Goal: Transaction & Acquisition: Obtain resource

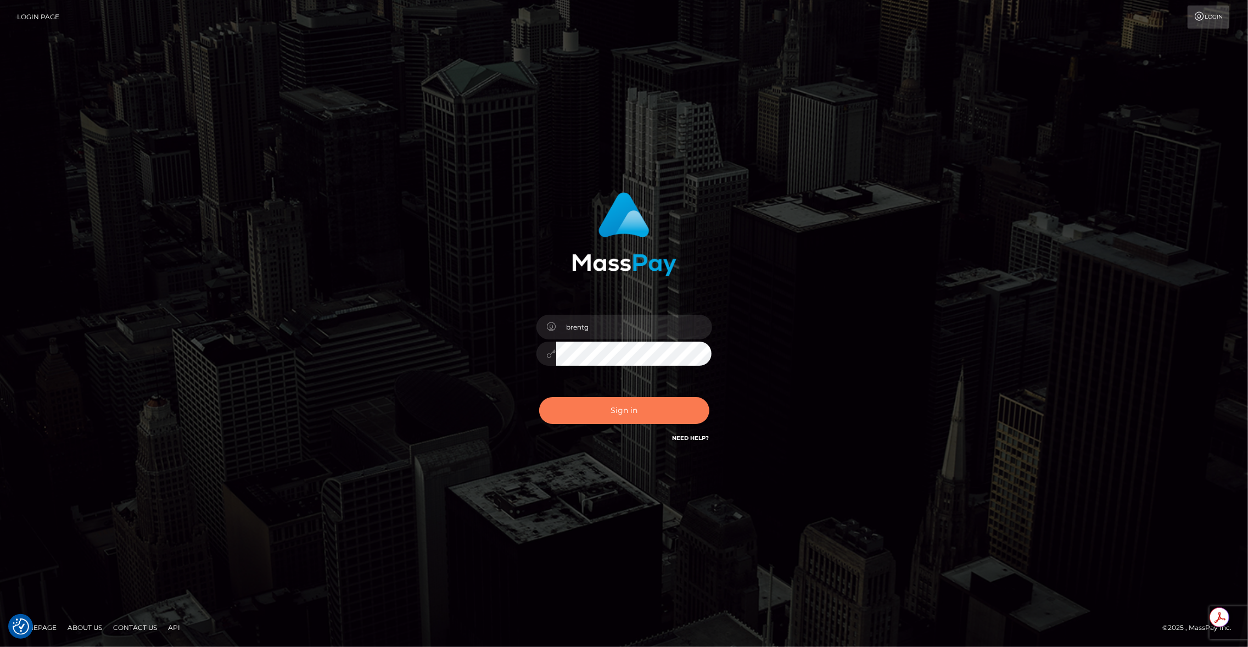
click at [632, 402] on button "Sign in" at bounding box center [624, 410] width 170 height 27
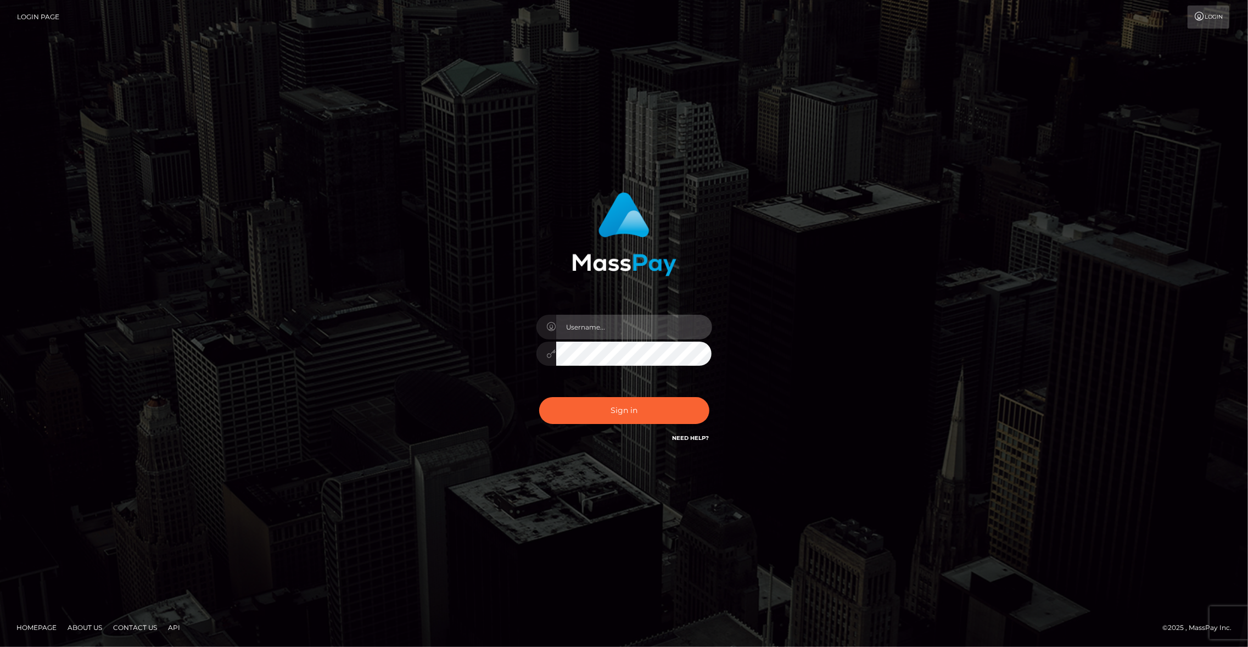
type input "brentg"
click at [676, 391] on div "Sign in Need Help?" at bounding box center [624, 414] width 192 height 49
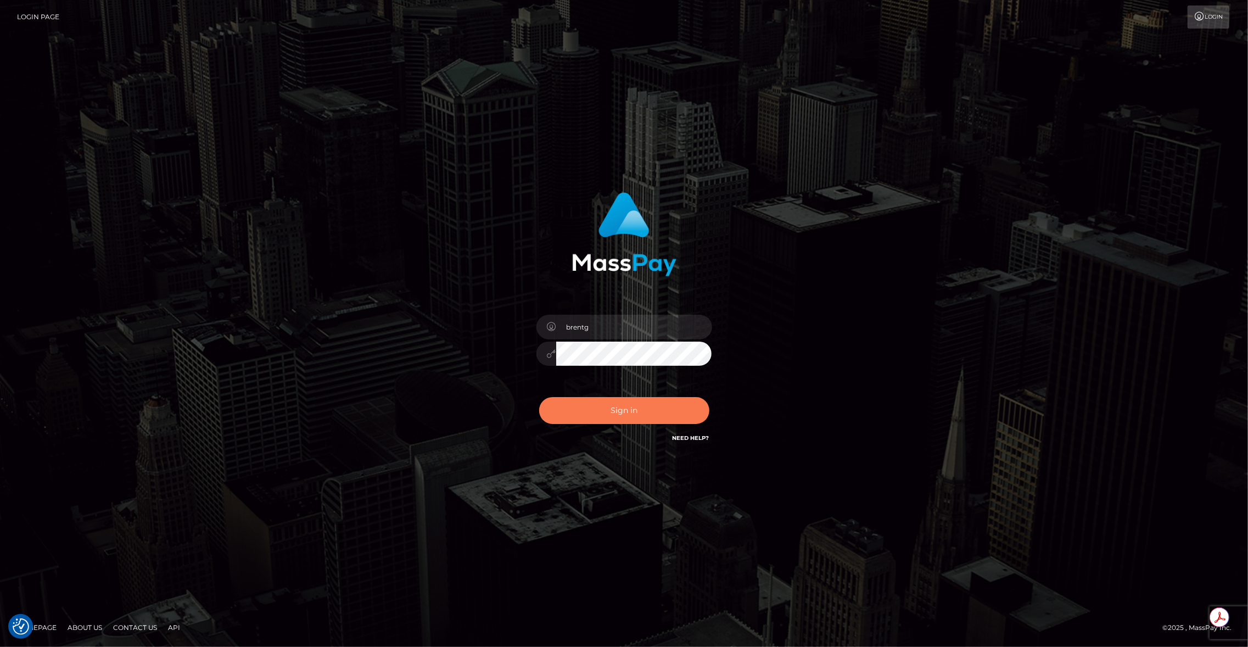
click at [641, 418] on button "Sign in" at bounding box center [624, 410] width 170 height 27
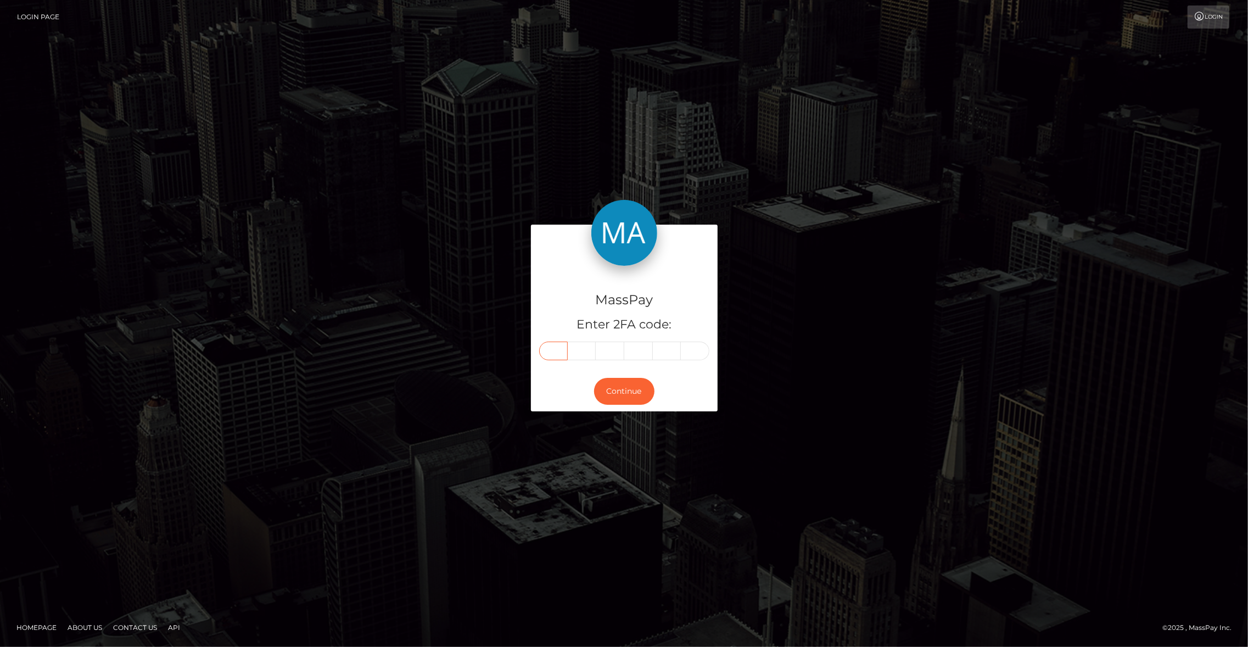
paste input "8"
type input "8"
type input "6"
type input "7"
type input "9"
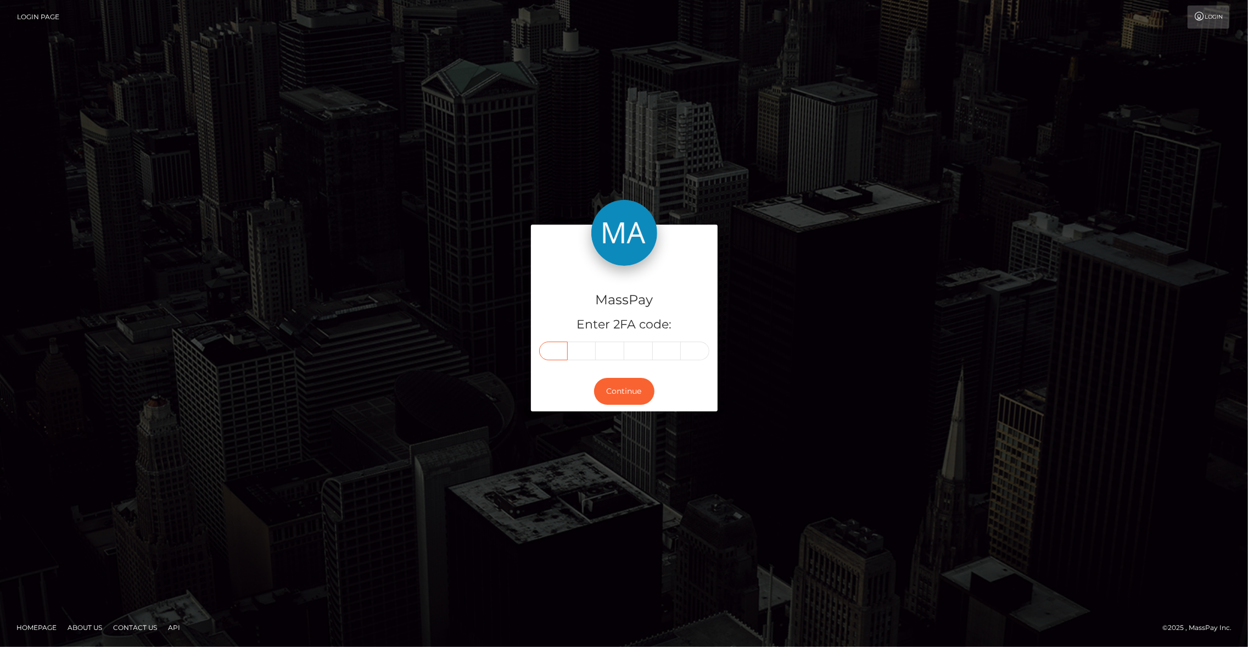
type input "5"
type input "7"
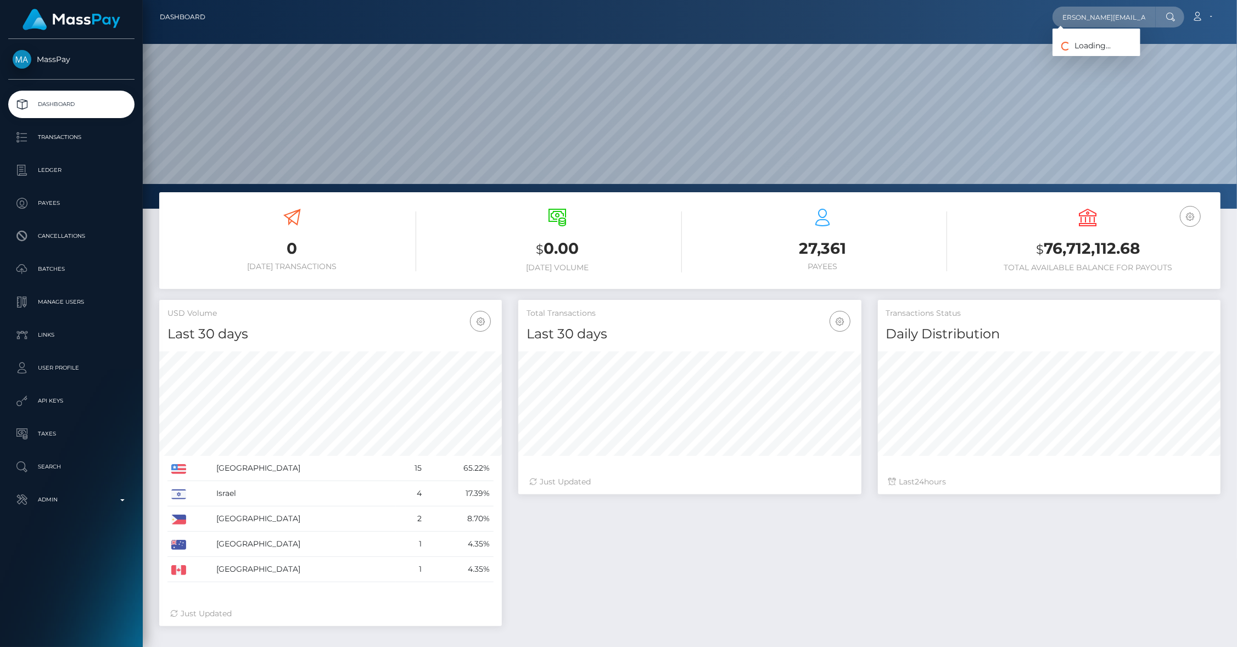
scroll to position [0, 19]
type input "jon@checkmategaming.com"
click at [1091, 52] on link "Jonathan Levi" at bounding box center [1096, 57] width 88 height 20
click at [1080, 21] on input "jon@checkmategaming.com" at bounding box center [1103, 17] width 103 height 21
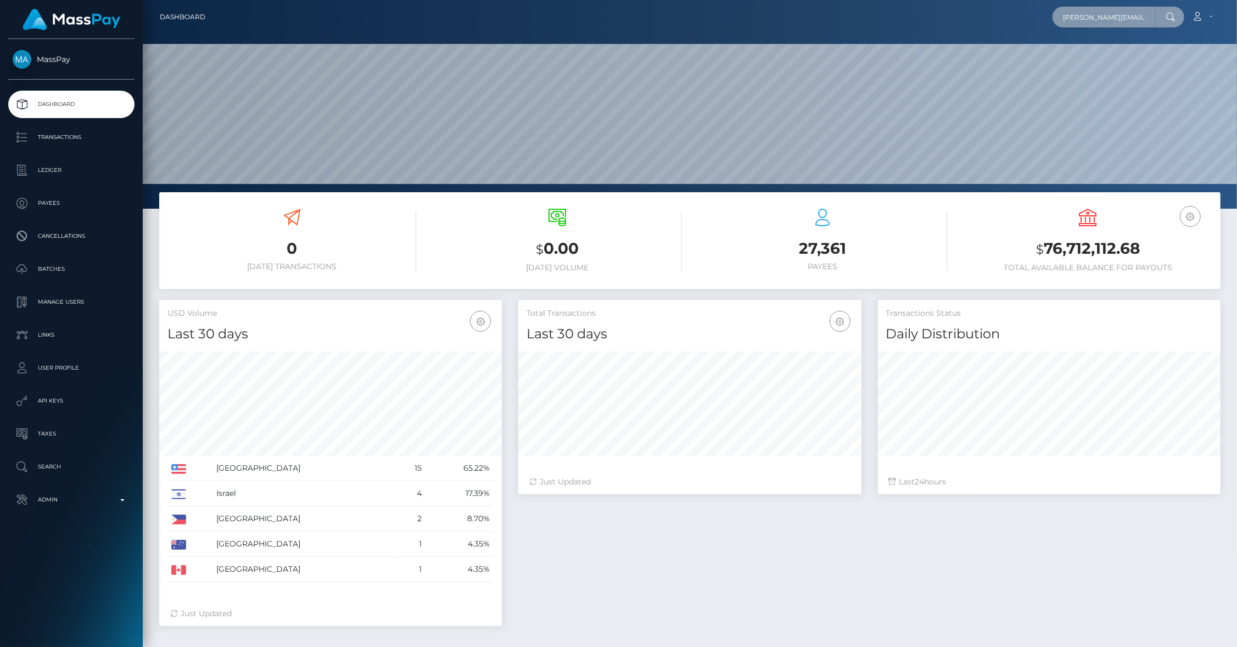
click at [1080, 21] on input "jon@checkmategaming.com" at bounding box center [1103, 17] width 103 height 21
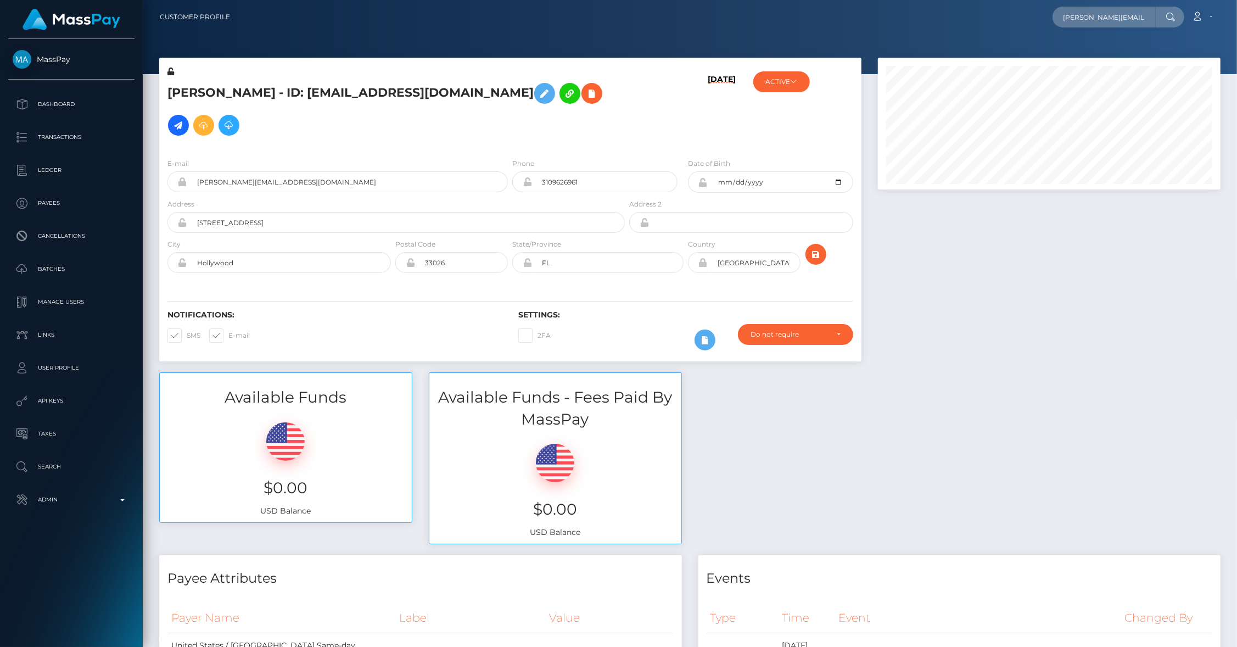
scroll to position [0, 19]
type input "jon@checkmategaming.com"
click at [1091, 77] on link "Jonathan Levi" at bounding box center [1096, 80] width 88 height 20
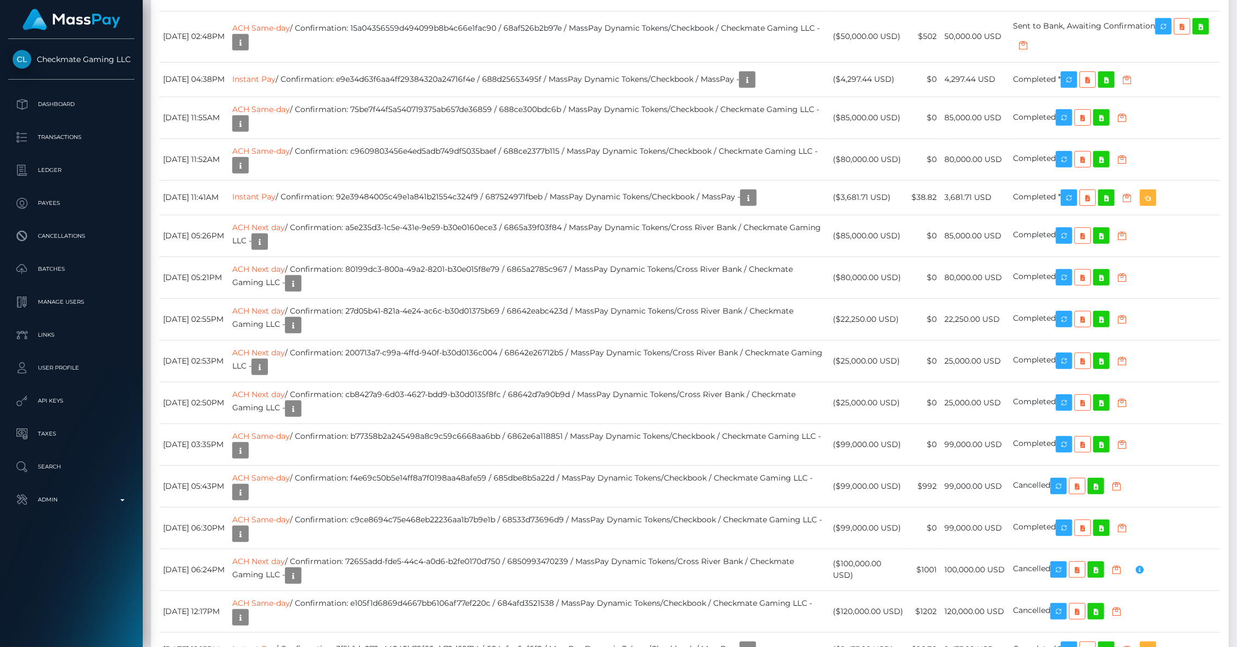
scroll to position [4357, 0]
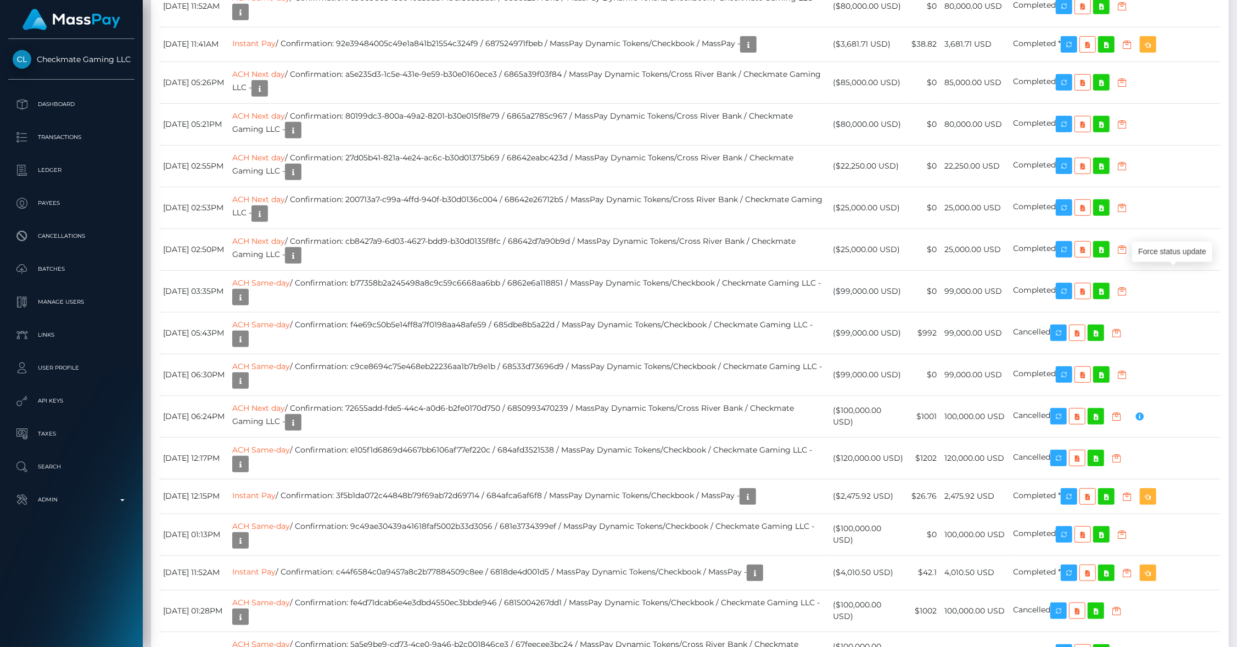
drag, startPoint x: 1168, startPoint y: 274, endPoint x: 1169, endPoint y: 329, distance: 54.9
click at [51, 405] on p "API Keys" at bounding box center [71, 401] width 117 height 16
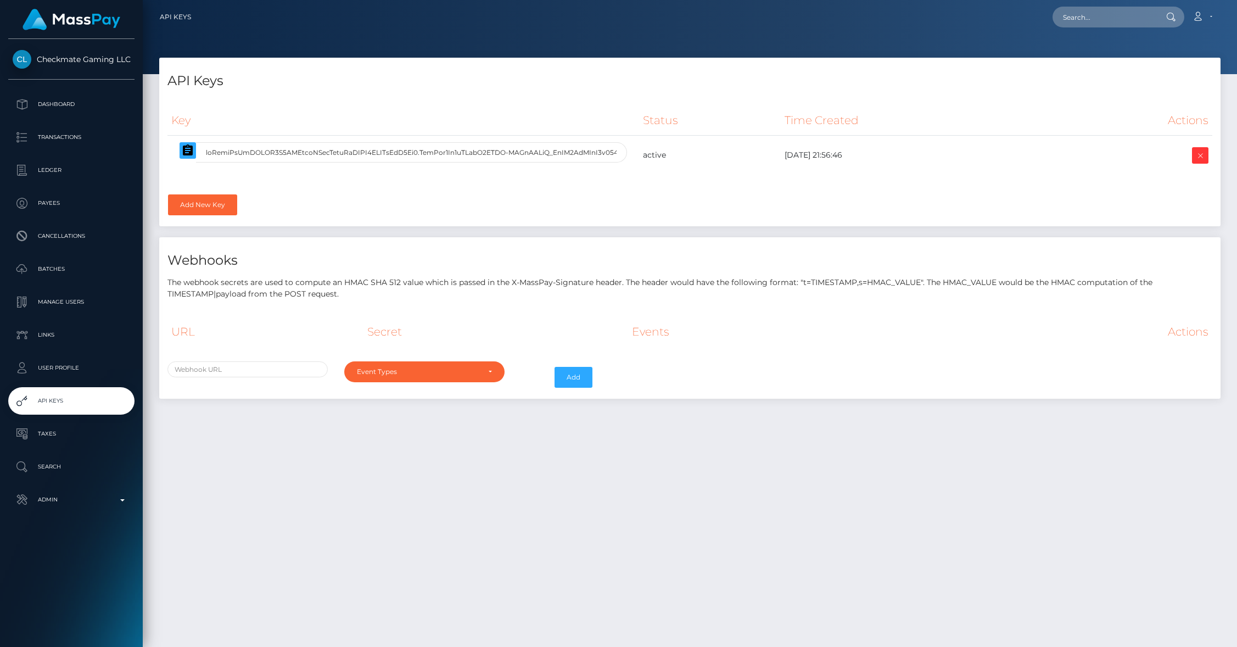
select select
click at [192, 153] on icon "button" at bounding box center [188, 149] width 10 height 11
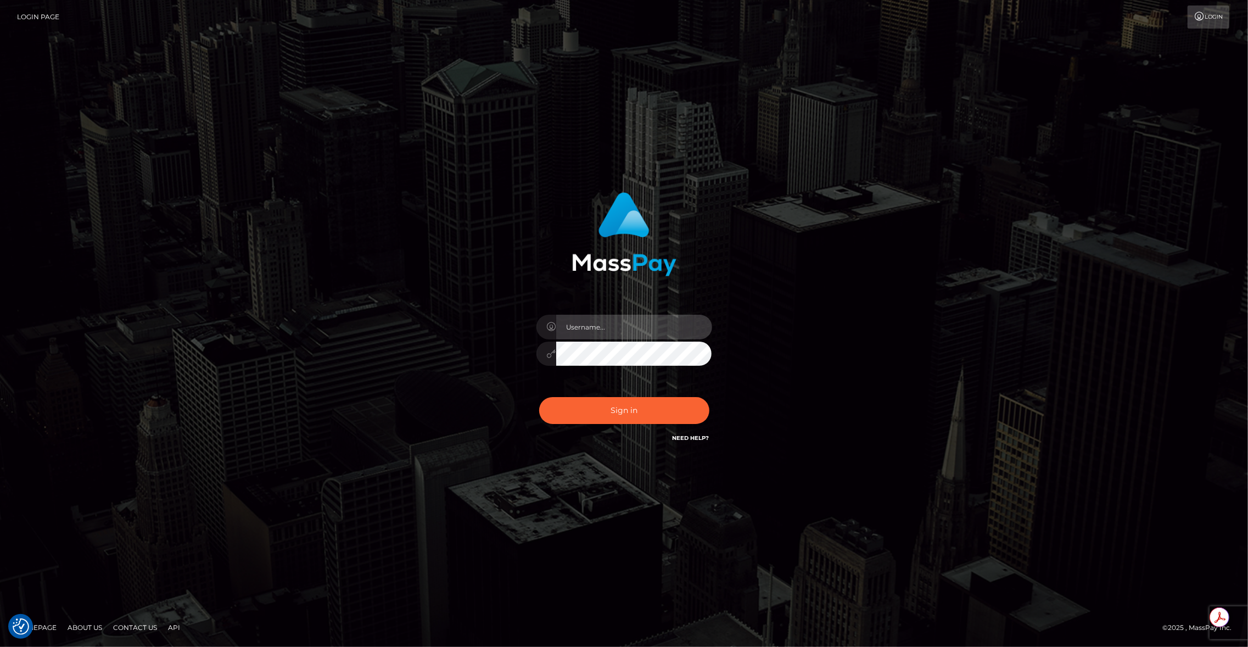
type input "brentg"
click at [618, 412] on button "Sign in" at bounding box center [624, 410] width 170 height 27
type input "brentg"
click at [618, 412] on button "Sign in" at bounding box center [624, 410] width 170 height 27
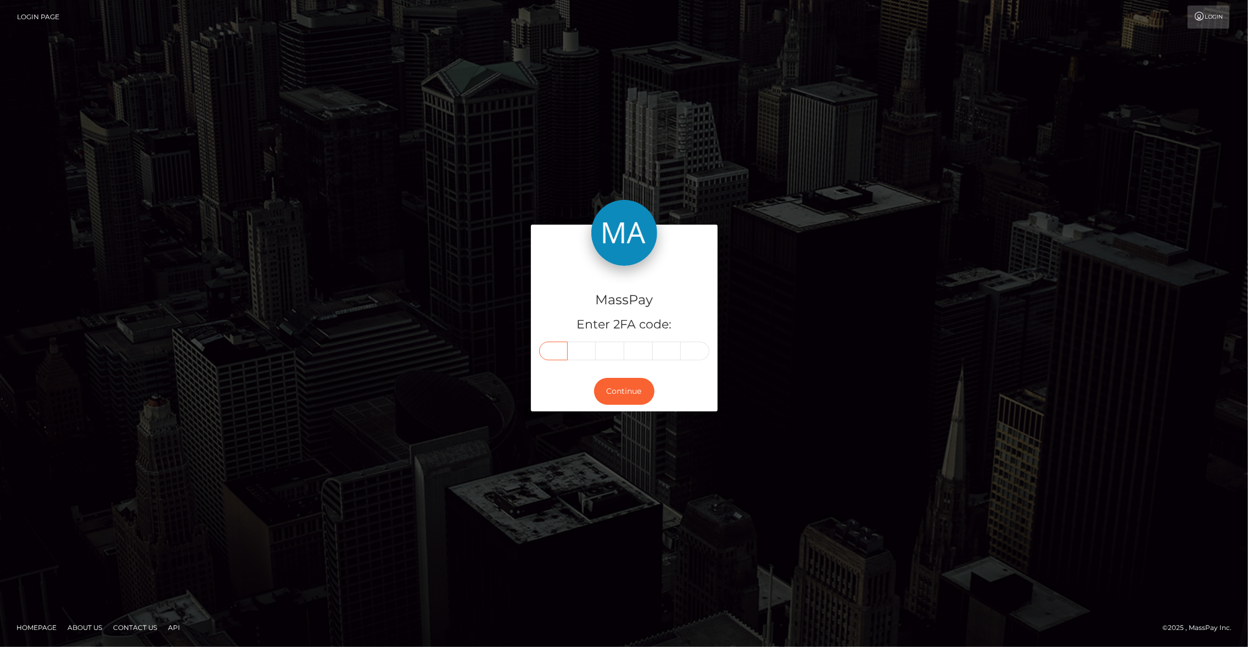
paste input "3"
type input "3"
type input "6"
type input "3"
type input "8"
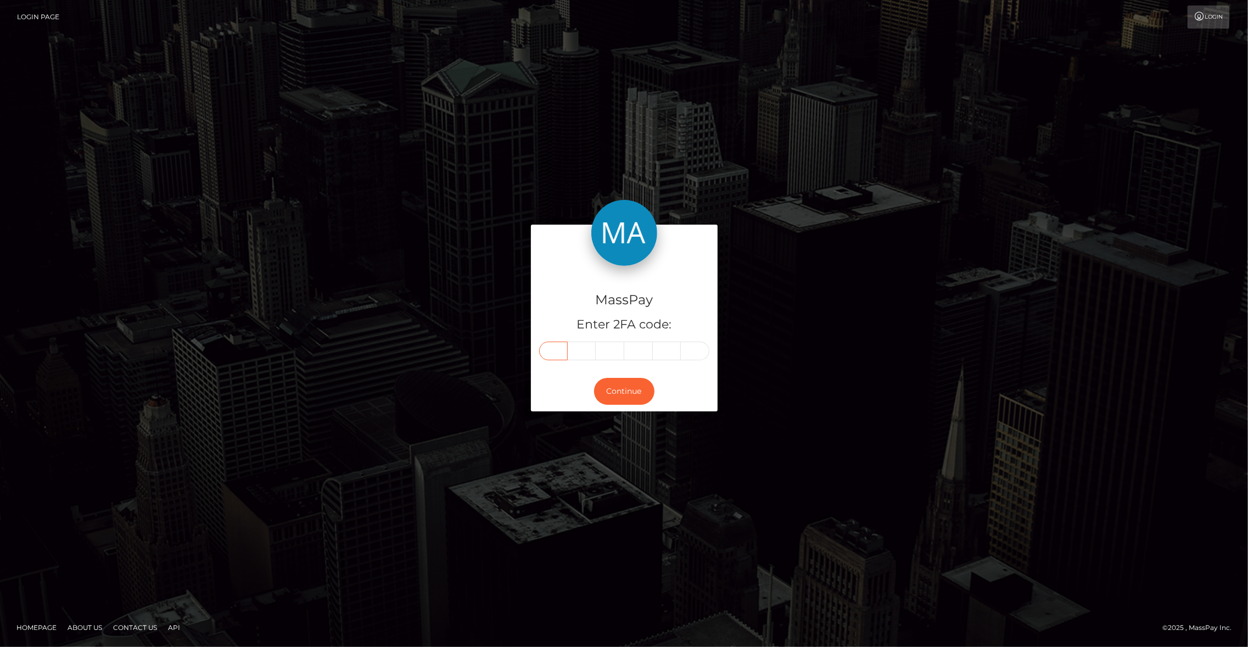
type input "8"
type input "5"
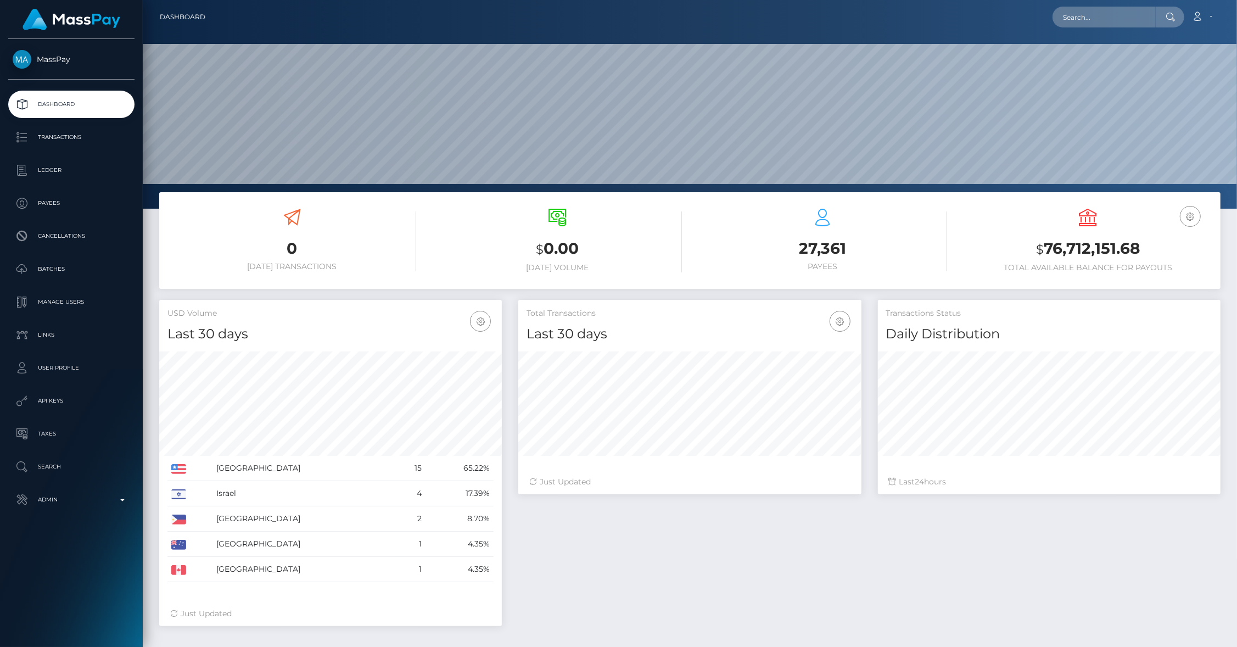
scroll to position [194, 343]
click at [47, 265] on p "Batches" at bounding box center [71, 269] width 117 height 16
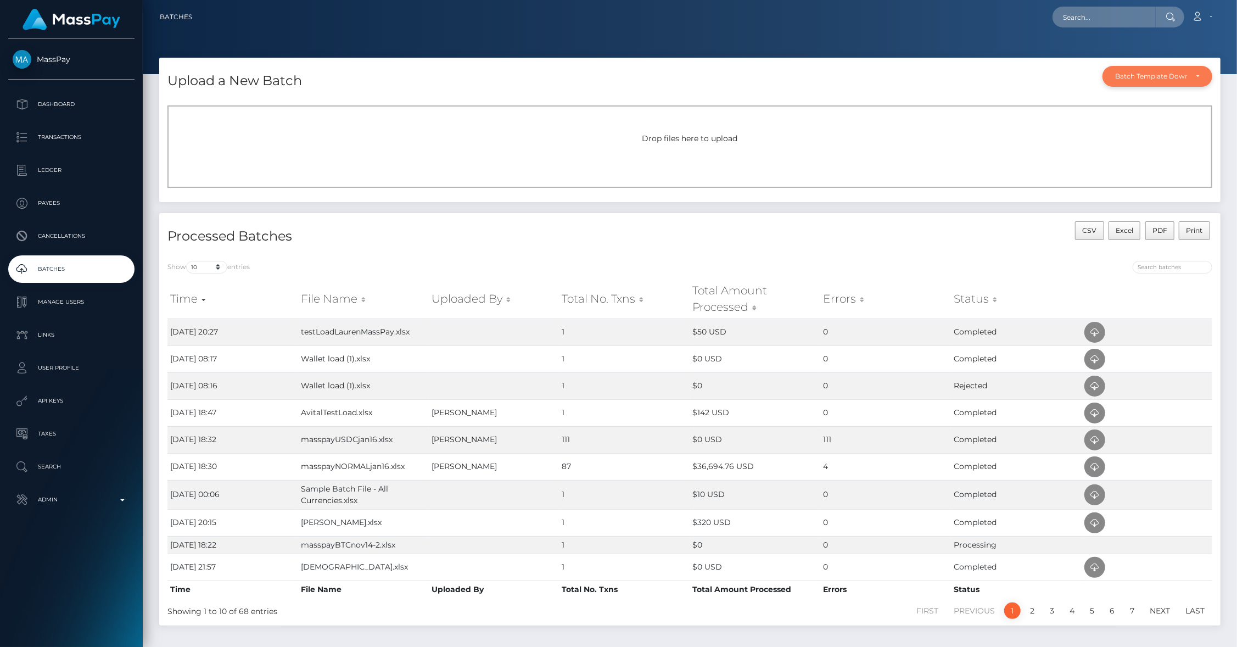
click at [1207, 81] on div "Batch Template Download" at bounding box center [1157, 76] width 110 height 21
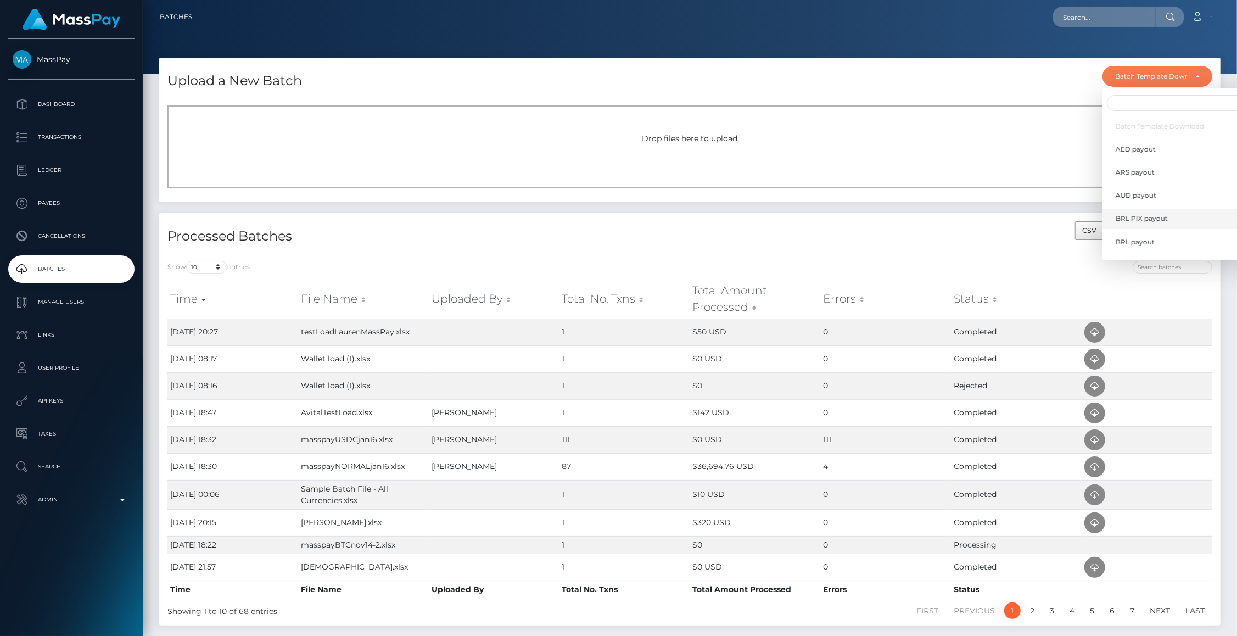
scroll to position [321, 0]
click at [1139, 225] on span "USDT payout" at bounding box center [1136, 222] width 43 height 10
select select "/batch_templates/USDT payout.xlsx"
select select
click at [54, 273] on p "Batches" at bounding box center [71, 269] width 117 height 16
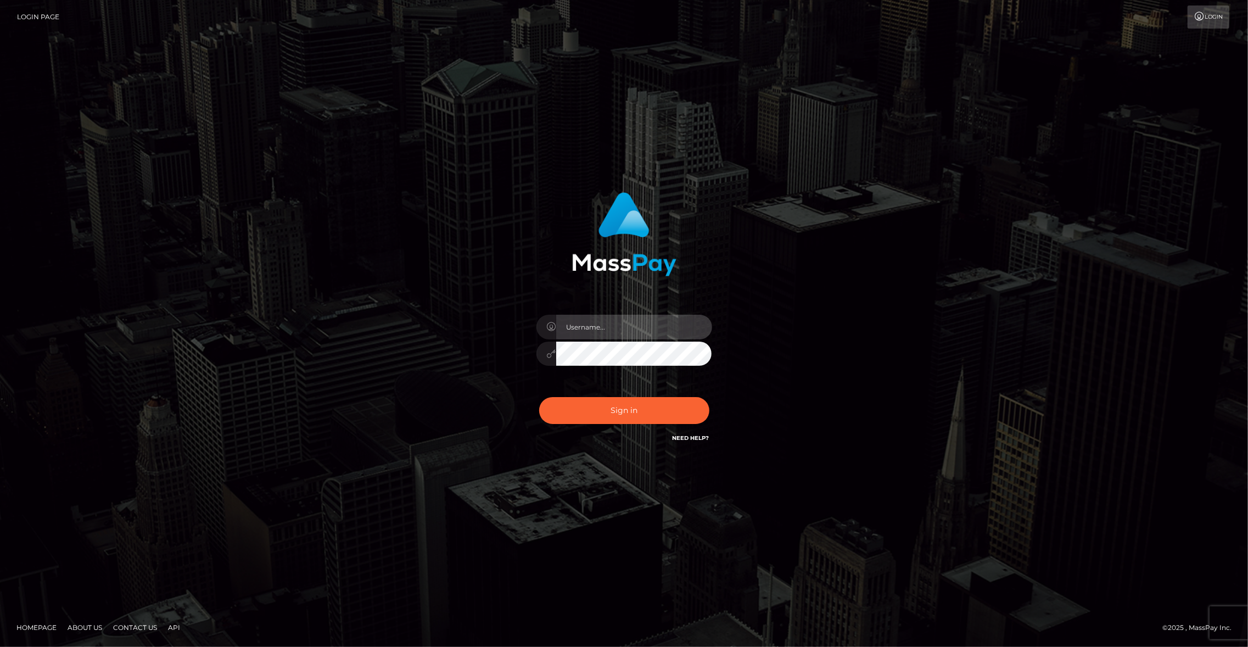
type input "brentg"
